Goal: Obtain resource: Obtain resource

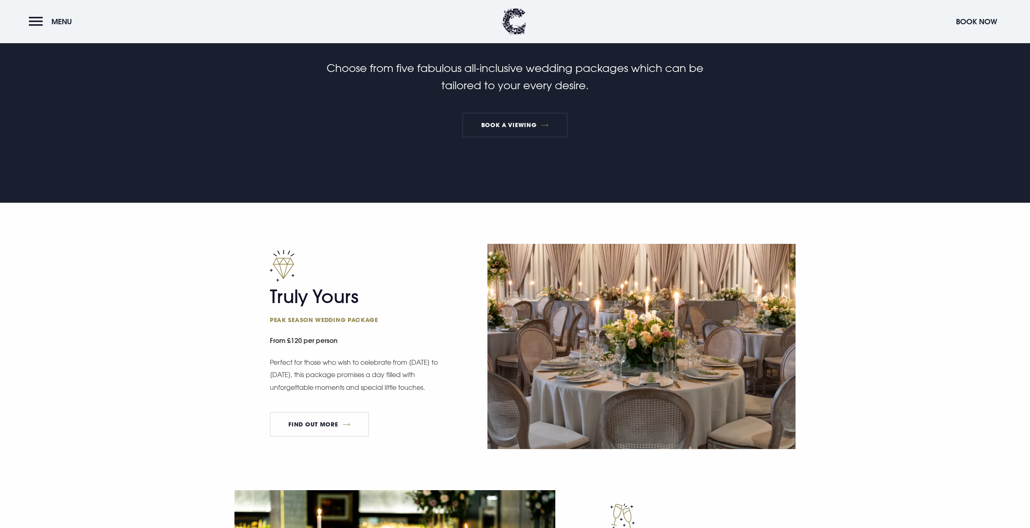
scroll to position [427, 0]
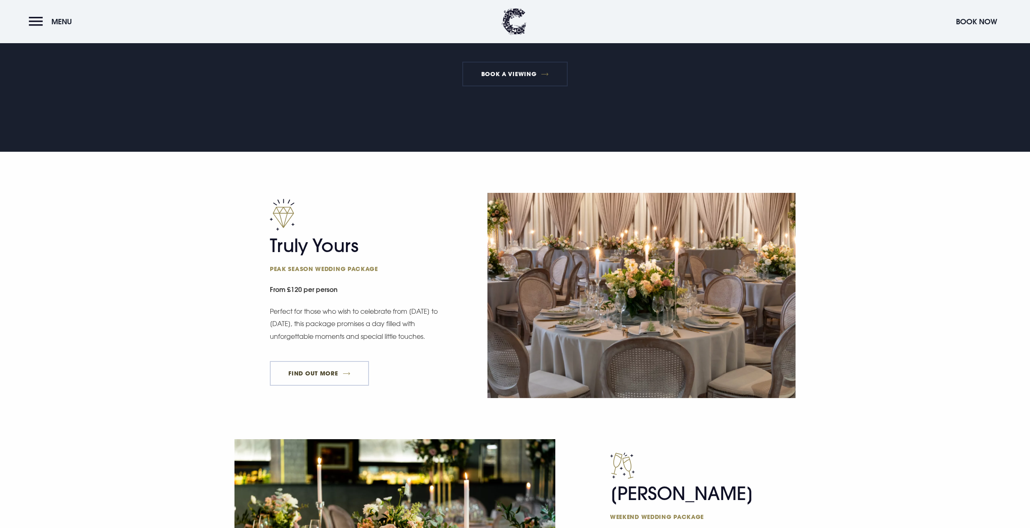
click at [292, 376] on link "FIND OUT MORE" at bounding box center [319, 373] width 99 height 25
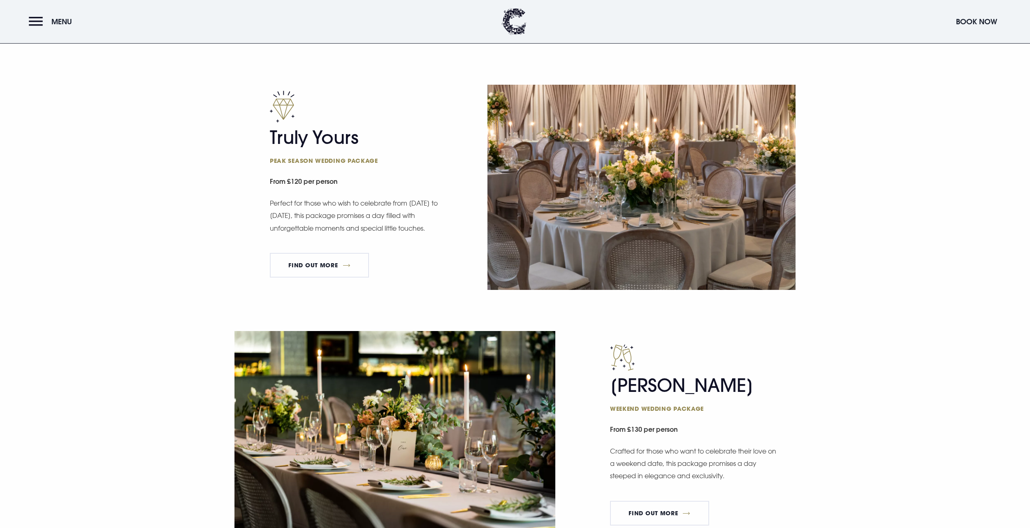
scroll to position [596, 0]
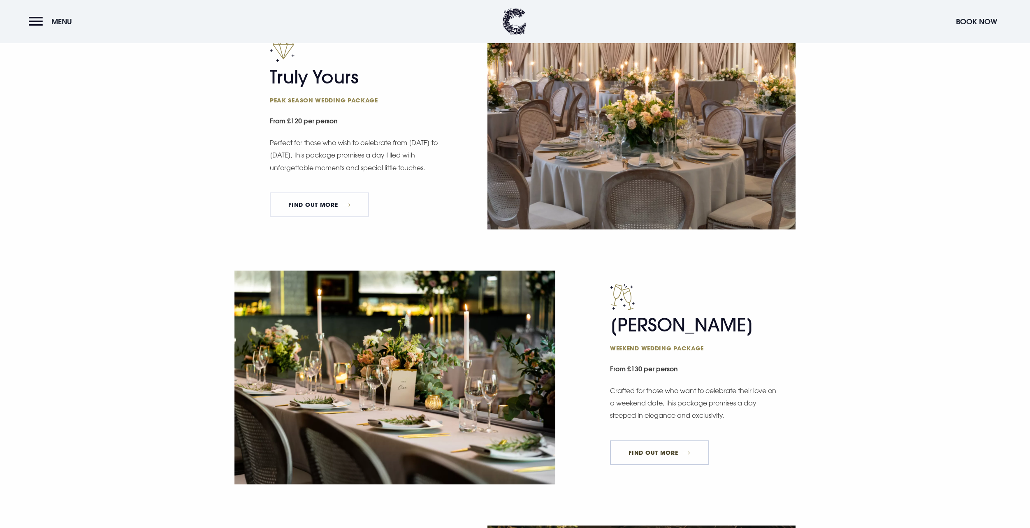
click at [677, 451] on link "FIND OUT MORE" at bounding box center [659, 453] width 99 height 25
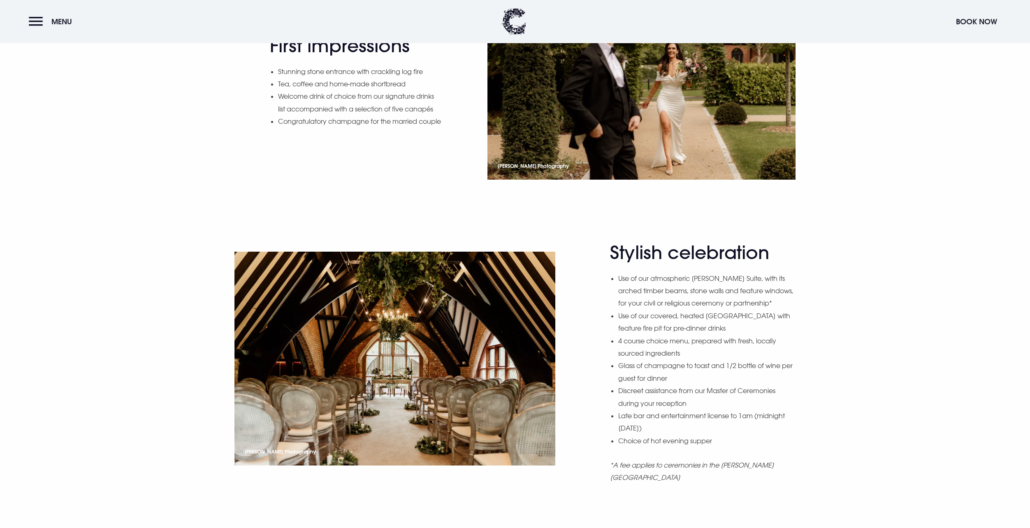
scroll to position [568, 0]
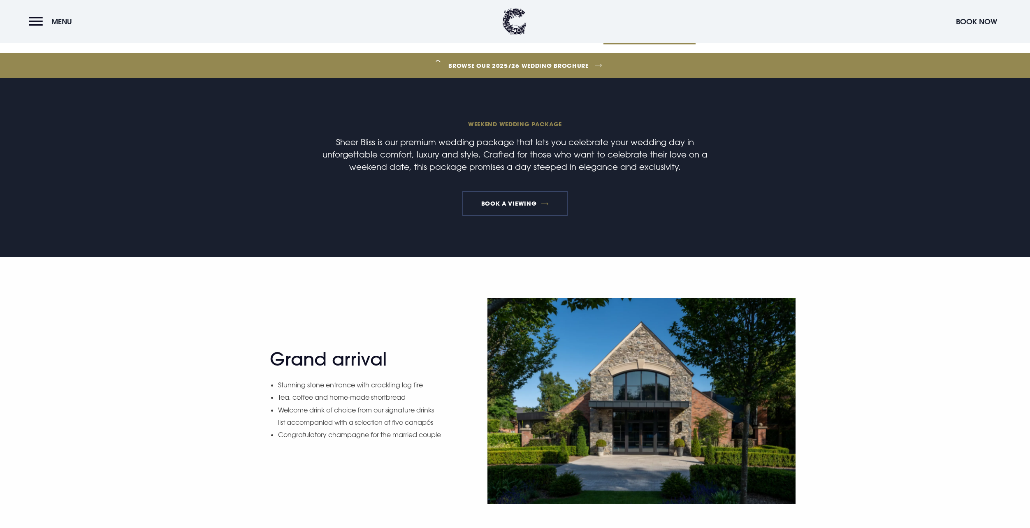
scroll to position [304, 0]
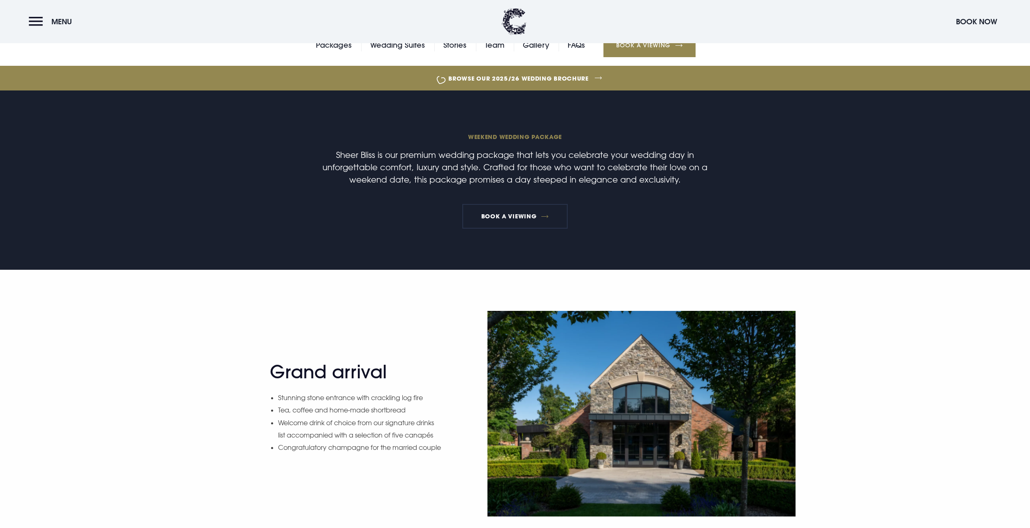
click at [551, 77] on link "Browse our 2025/26 wedding brochure" at bounding box center [518, 78] width 2201 height 31
